Goal: Obtain resource: Download file/media

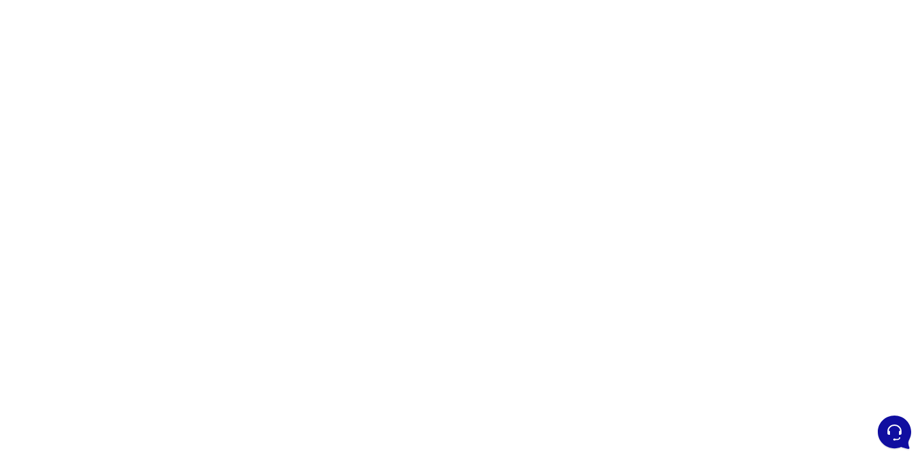
scroll to position [51, 0]
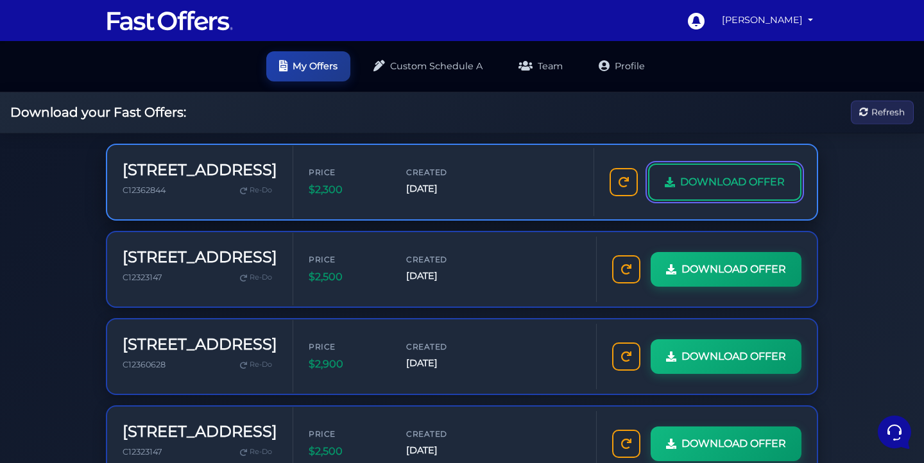
click at [680, 191] on span "DOWNLOAD OFFER" at bounding box center [732, 182] width 105 height 17
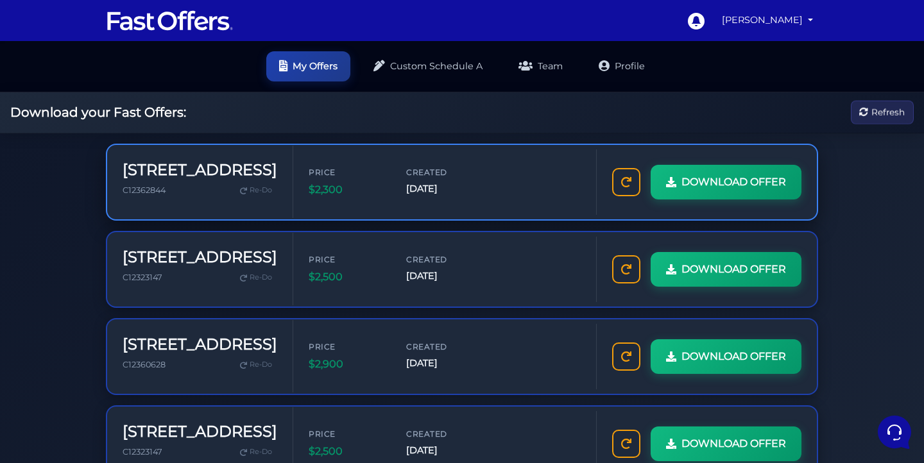
click at [171, 161] on h3 "[STREET_ADDRESS]" at bounding box center [200, 170] width 155 height 19
click at [135, 124] on div "Download your Fast Offers: Refresh" at bounding box center [462, 112] width 924 height 41
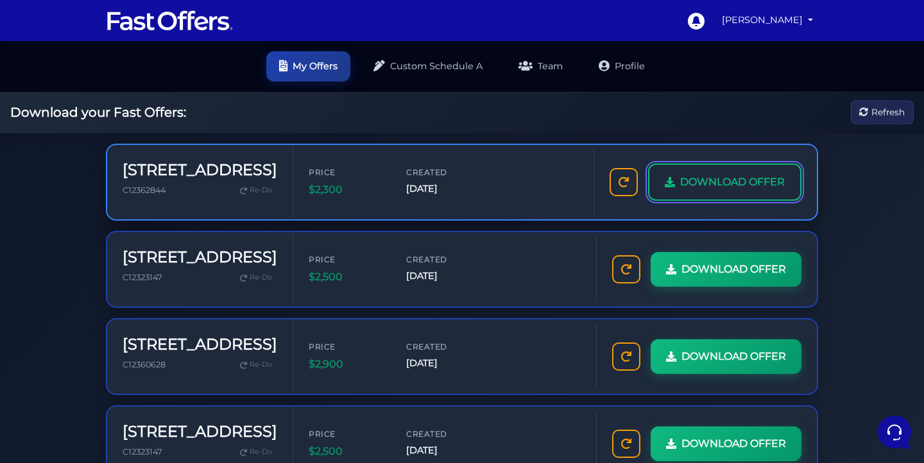
click at [680, 191] on span "DOWNLOAD OFFER" at bounding box center [732, 182] width 105 height 17
